Goal: Information Seeking & Learning: Learn about a topic

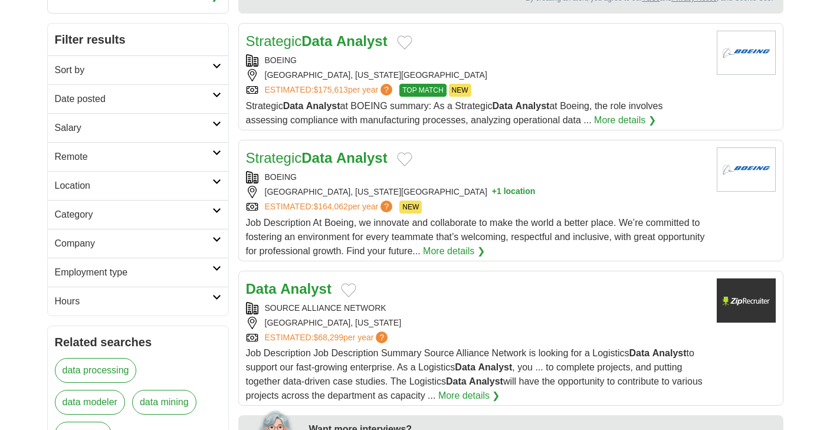
scroll to position [143, 0]
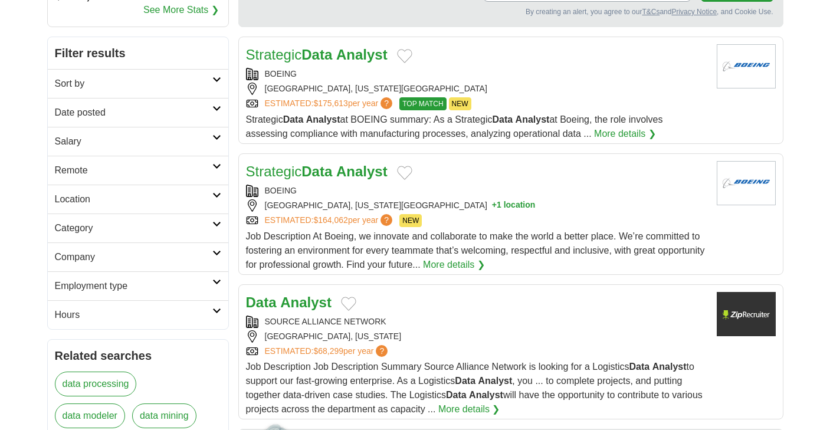
click at [205, 117] on h2 "Date posted" at bounding box center [133, 113] width 157 height 14
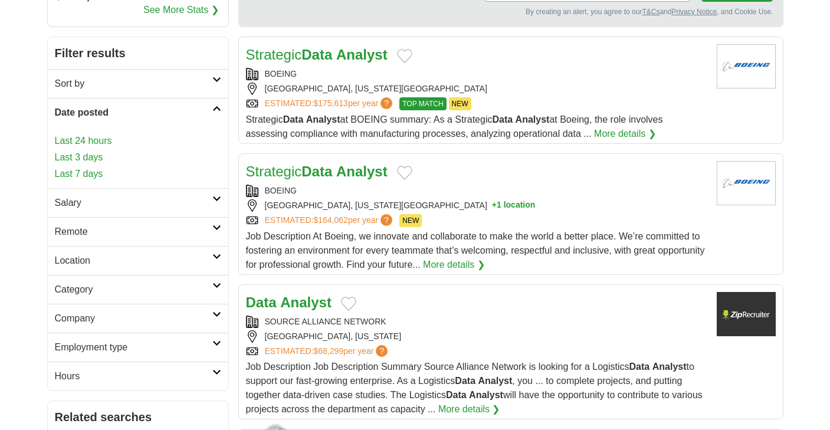
click at [113, 130] on div "Last 24 hours Last 3 days Last 7 days" at bounding box center [138, 157] width 180 height 61
click at [108, 137] on link "Last 24 hours" at bounding box center [138, 141] width 166 height 14
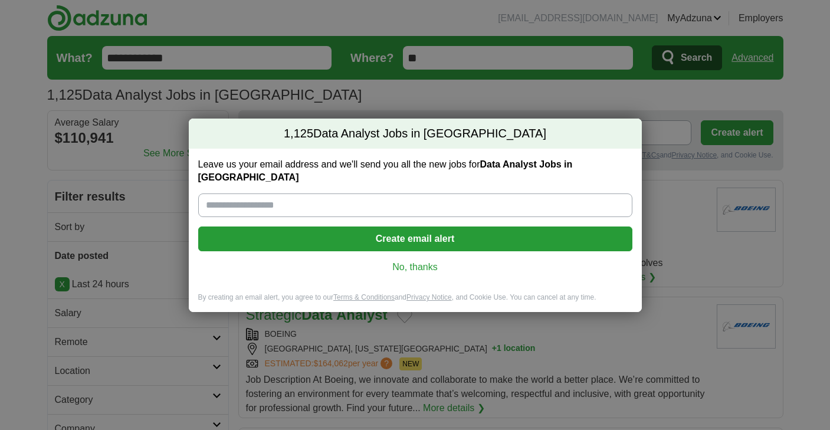
click at [403, 261] on link "No, thanks" at bounding box center [415, 267] width 415 height 13
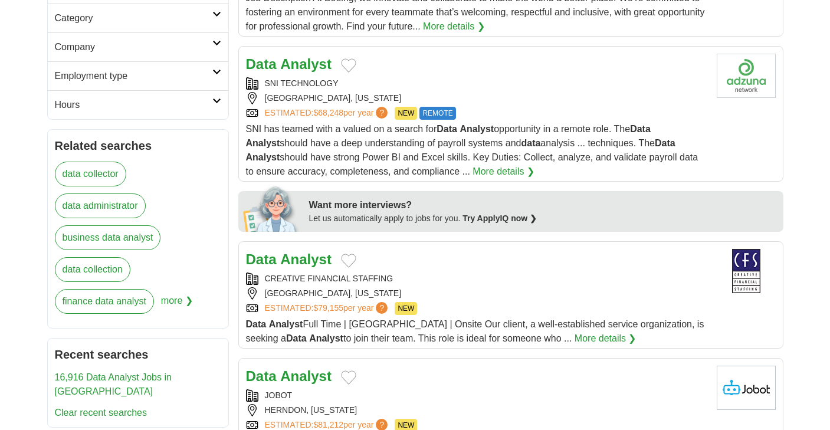
scroll to position [379, 0]
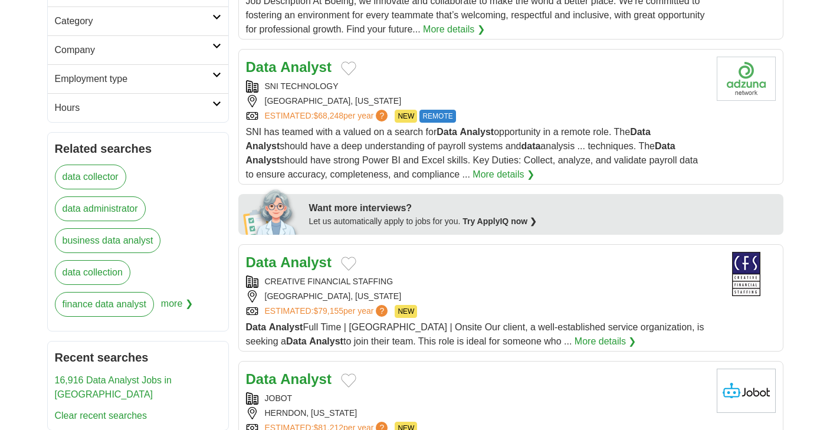
click at [524, 127] on span "SNI has teamed with a valued on a search for Data Analyst opportunity in a remo…" at bounding box center [472, 153] width 452 height 52
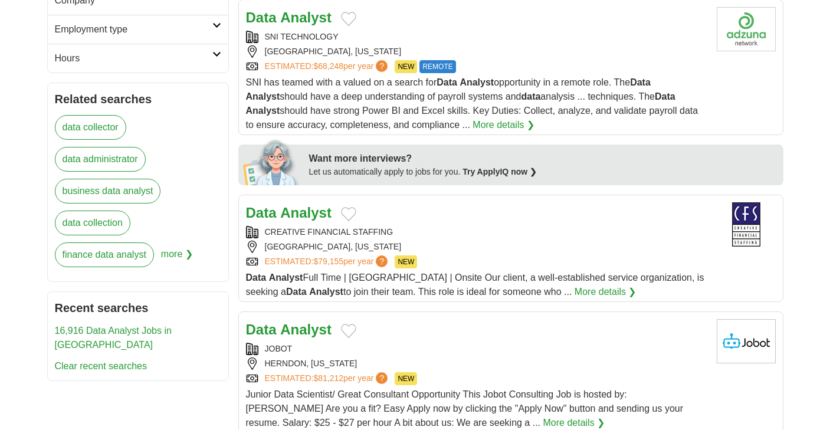
scroll to position [430, 0]
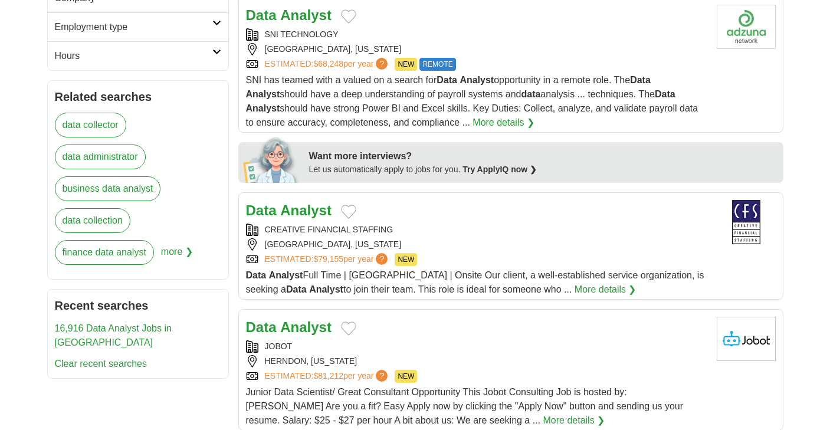
click at [425, 222] on div "Data Analyst CREATIVE FINANCIAL STAFFING [GEOGRAPHIC_DATA], [US_STATE] ESTIMATE…" at bounding box center [476, 248] width 461 height 97
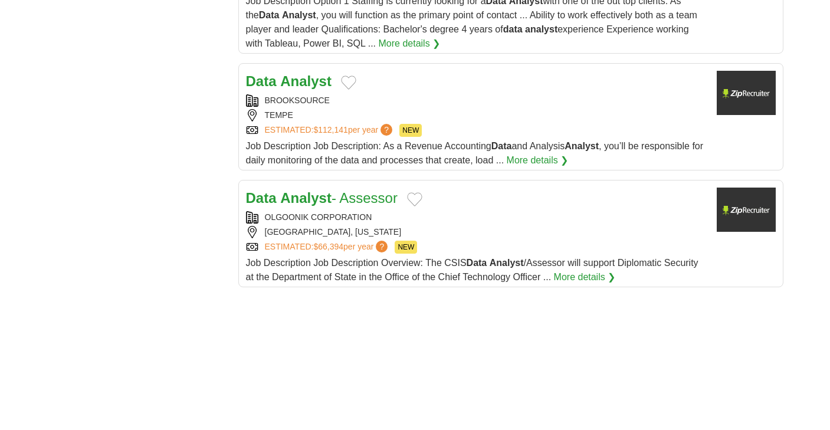
scroll to position [1337, 0]
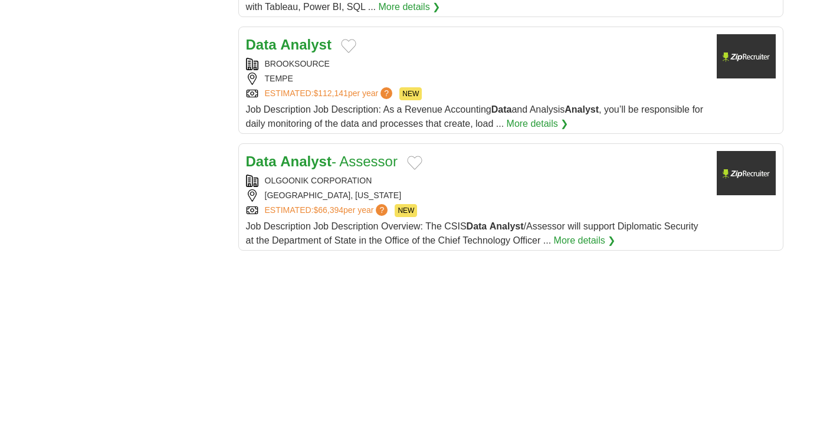
click at [520, 193] on div "[GEOGRAPHIC_DATA], [US_STATE]" at bounding box center [476, 195] width 461 height 12
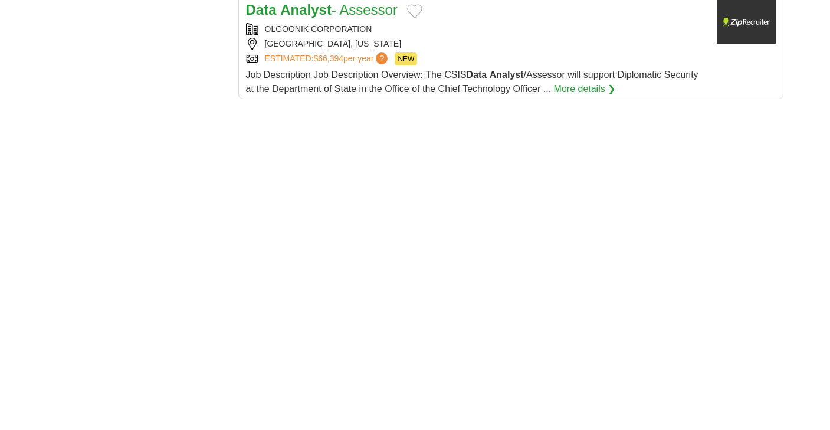
scroll to position [1556, 0]
